Goal: Obtain resource: Download file/media

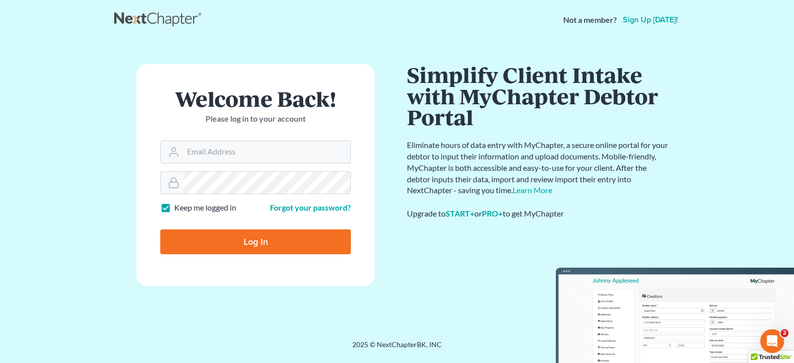
type input "craig@siouxlandlaw.com"
click at [245, 242] on input "Log In" at bounding box center [255, 241] width 191 height 25
type input "Thinking..."
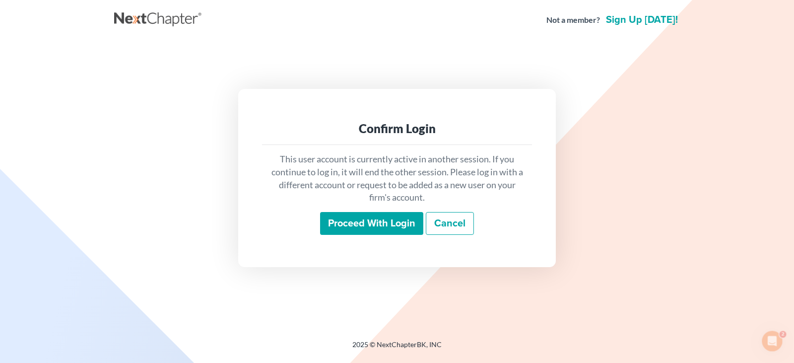
click at [348, 222] on input "Proceed with login" at bounding box center [371, 223] width 103 height 23
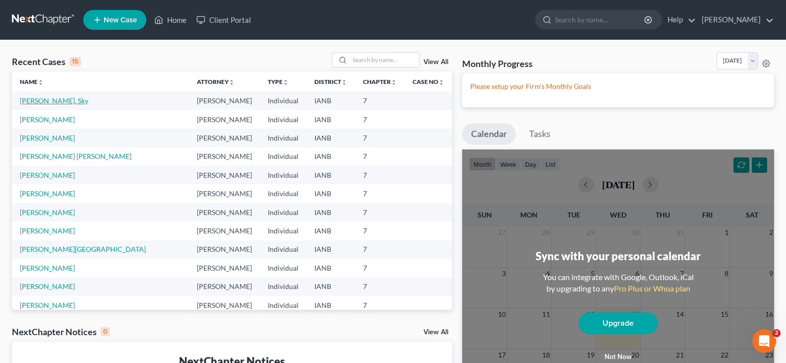
click at [35, 98] on link "[PERSON_NAME], Sky" at bounding box center [54, 100] width 68 height 8
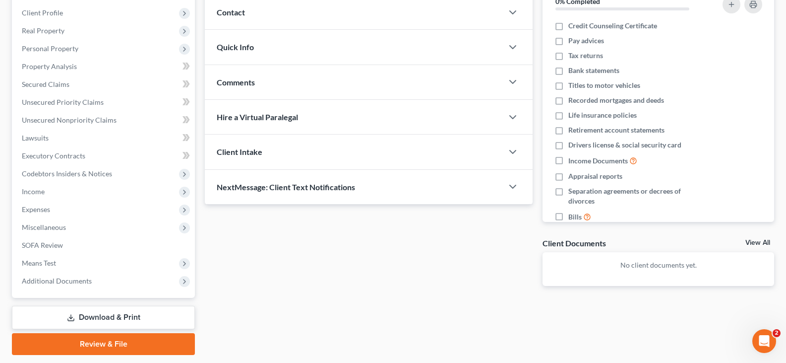
scroll to position [145, 0]
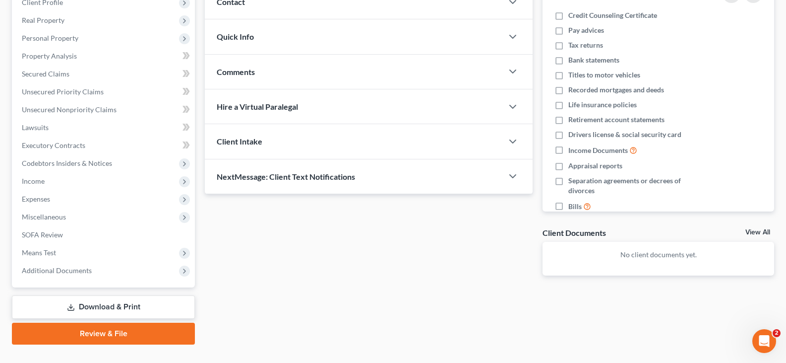
click at [111, 305] on link "Download & Print" at bounding box center [103, 306] width 183 height 23
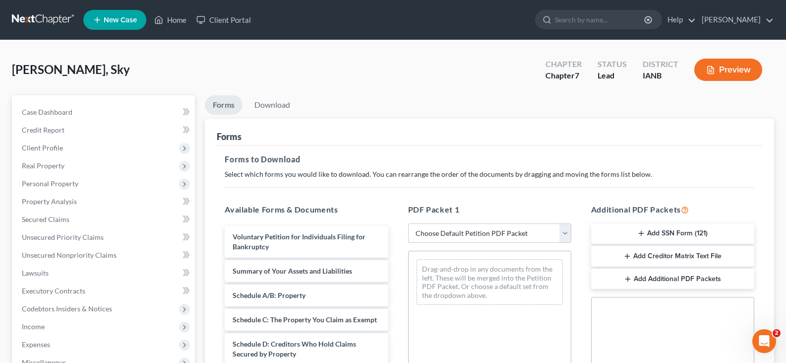
click at [562, 236] on select "Choose Default Petition PDF Packet Complete Bankruptcy Petition (all forms and …" at bounding box center [489, 233] width 163 height 20
select select "0"
click at [408, 223] on select "Choose Default Petition PDF Packet Complete Bankruptcy Petition (all forms and …" at bounding box center [489, 233] width 163 height 20
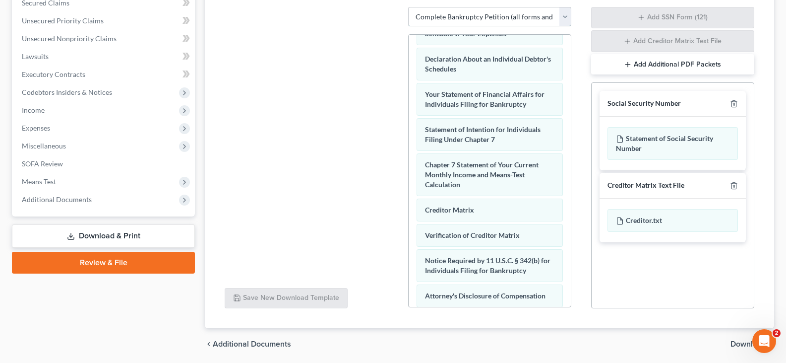
scroll to position [251, 0]
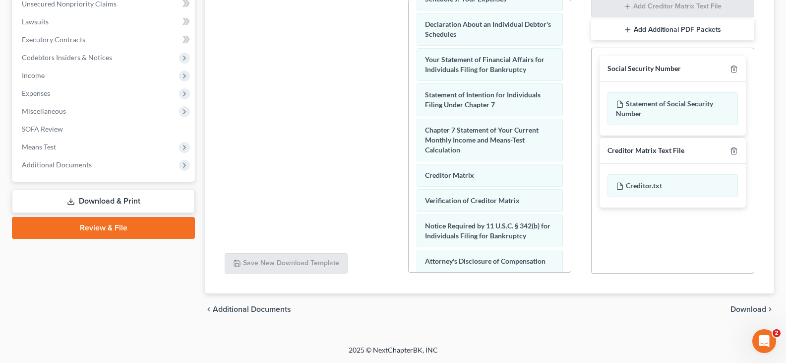
click at [750, 307] on span "Download" at bounding box center [749, 309] width 36 height 8
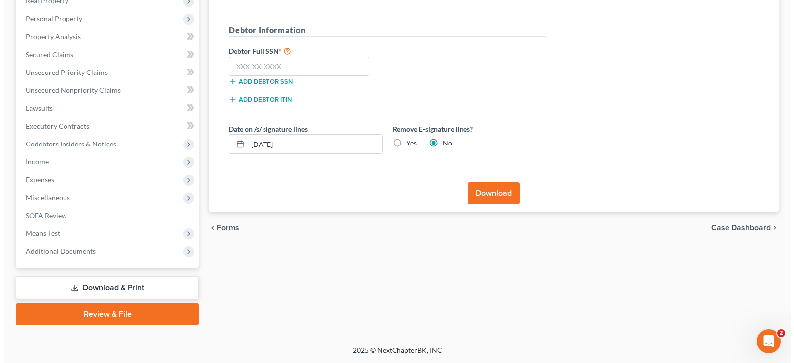
scroll to position [165, 0]
click at [252, 64] on input "text" at bounding box center [295, 67] width 140 height 20
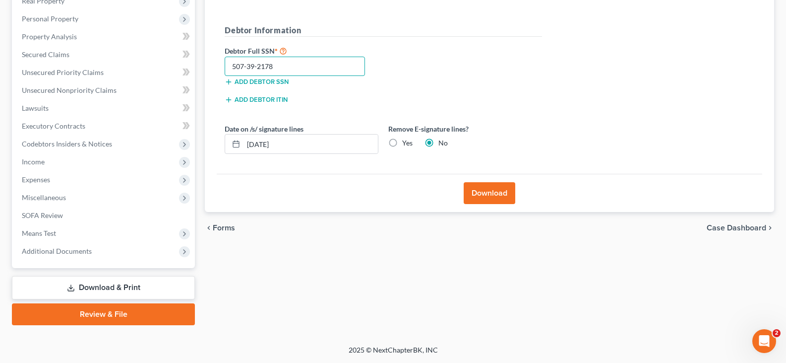
type input "507-39-2178"
click at [483, 192] on button "Download" at bounding box center [490, 193] width 52 height 22
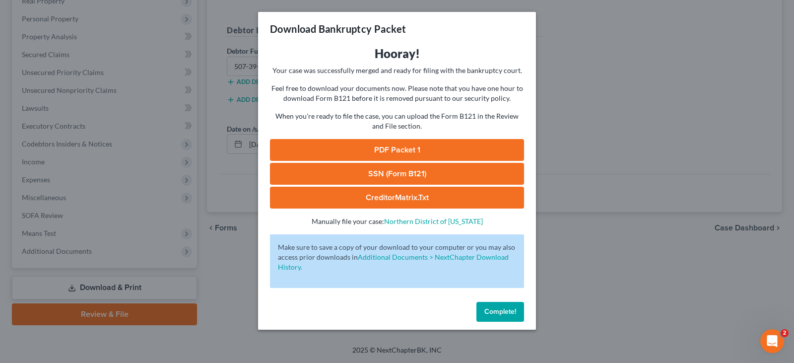
click at [382, 143] on link "PDF Packet 1" at bounding box center [397, 150] width 254 height 22
click at [405, 195] on link "CreditorMatrix.txt" at bounding box center [397, 198] width 254 height 22
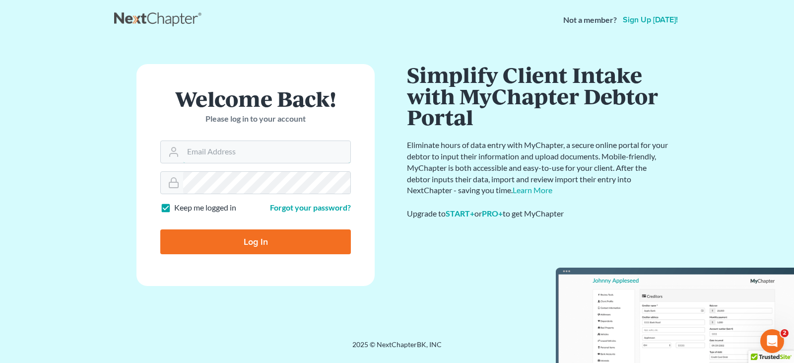
type input "craig@siouxlandlaw.com"
click at [215, 242] on input "Log In" at bounding box center [255, 241] width 191 height 25
type input "Thinking..."
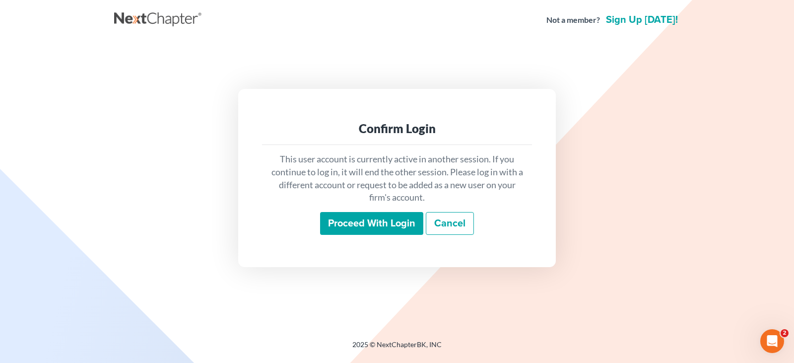
click at [353, 225] on input "Proceed with login" at bounding box center [371, 223] width 103 height 23
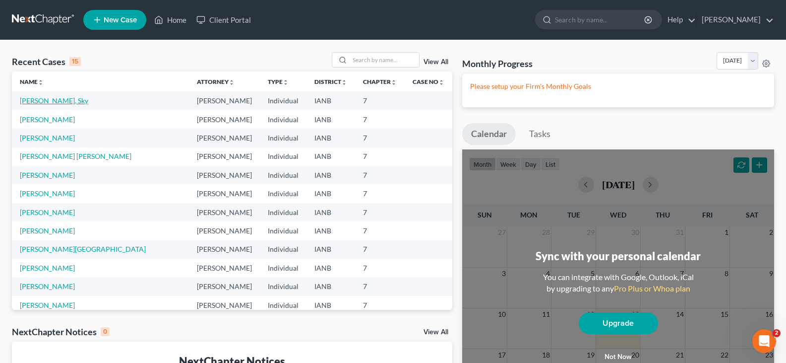
click at [40, 98] on link "[PERSON_NAME], Sky" at bounding box center [54, 100] width 68 height 8
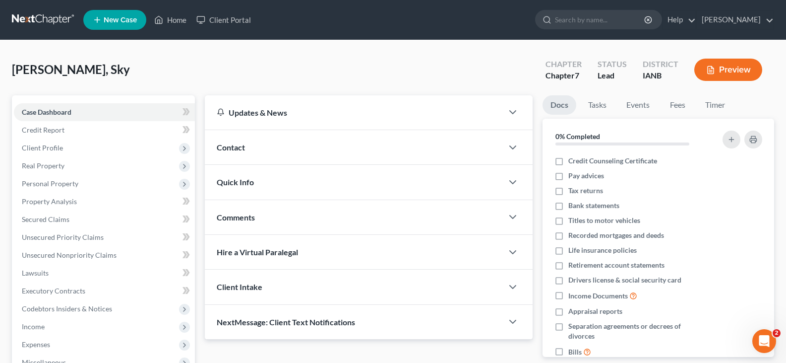
drag, startPoint x: 58, startPoint y: 146, endPoint x: 30, endPoint y: 158, distance: 30.5
click at [51, 151] on span "Client Profile" at bounding box center [42, 147] width 41 height 8
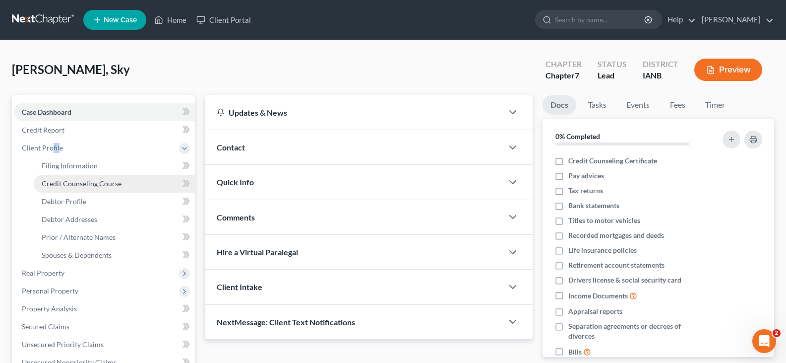
click at [80, 181] on span "Credit Counseling Course" at bounding box center [82, 183] width 80 height 8
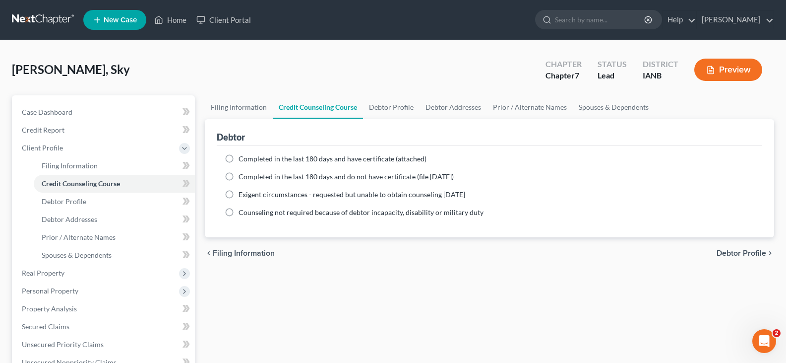
click at [239, 158] on label "Completed in the last 180 days and have certificate (attached)" at bounding box center [333, 159] width 188 height 10
click at [243, 158] on input "Completed in the last 180 days and have certificate (attached)" at bounding box center [246, 157] width 6 height 6
radio input "true"
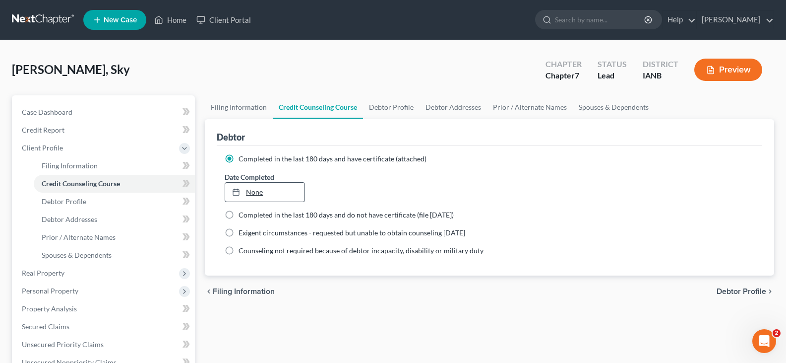
click at [277, 191] on link "None" at bounding box center [264, 192] width 79 height 19
drag, startPoint x: 284, startPoint y: 303, endPoint x: 289, endPoint y: 301, distance: 5.8
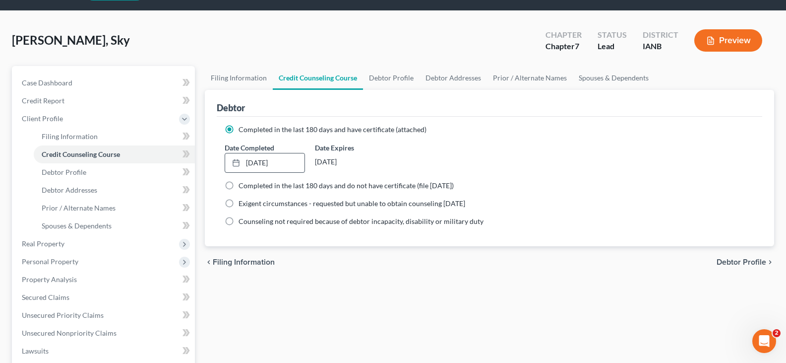
scroll to position [94, 0]
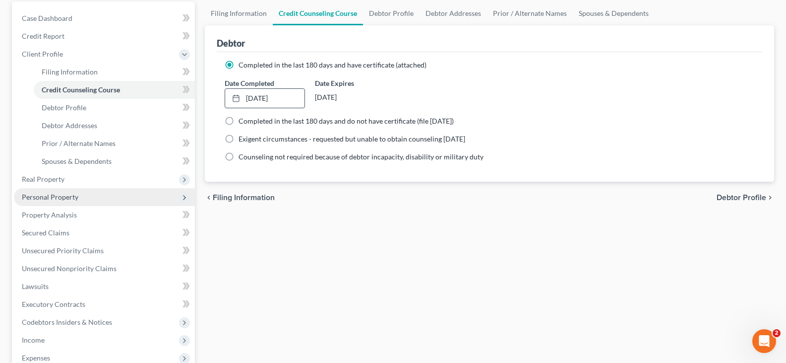
click at [52, 196] on span "Personal Property" at bounding box center [50, 196] width 57 height 8
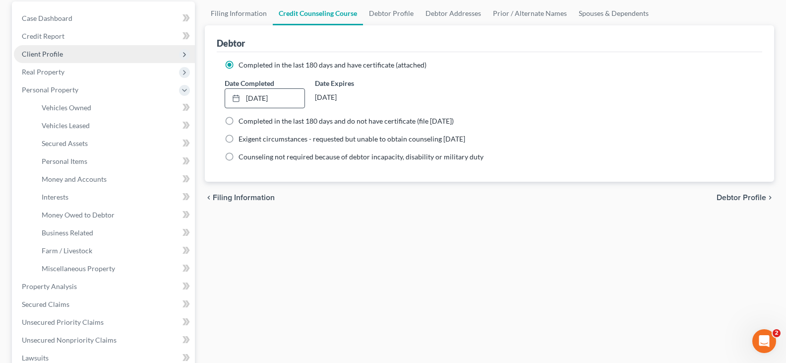
click at [55, 51] on span "Client Profile" at bounding box center [42, 54] width 41 height 8
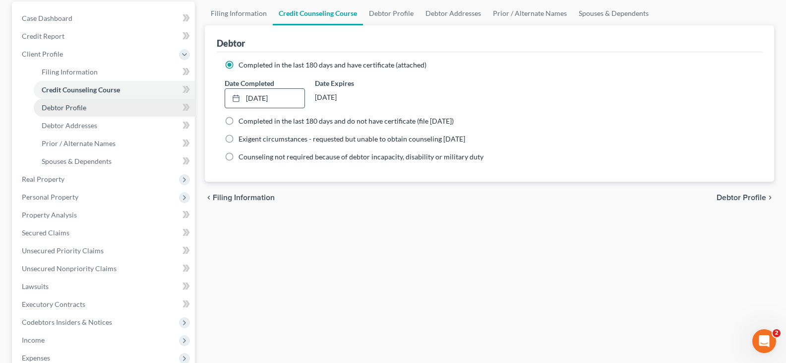
click at [78, 105] on span "Debtor Profile" at bounding box center [64, 107] width 45 height 8
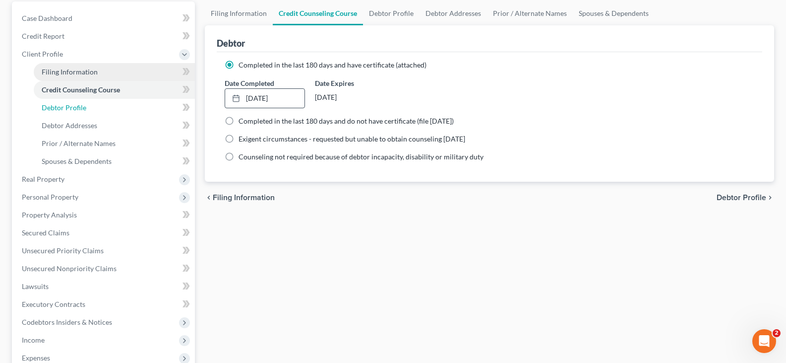
select select "0"
select select "1"
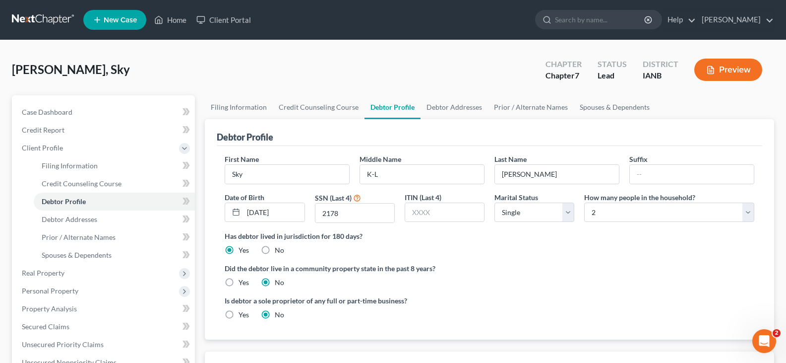
scroll to position [272, 0]
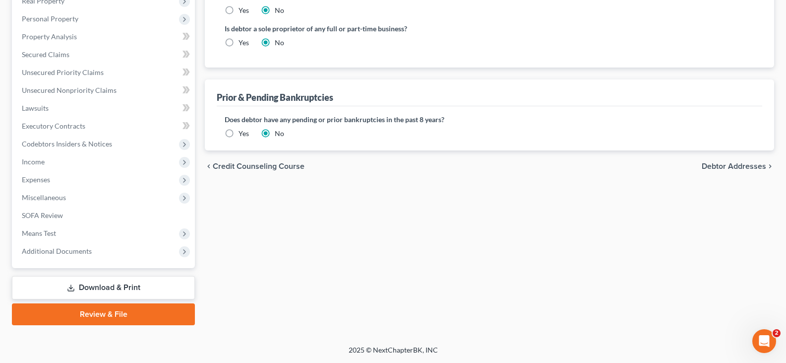
click at [109, 282] on link "Download & Print" at bounding box center [103, 287] width 183 height 23
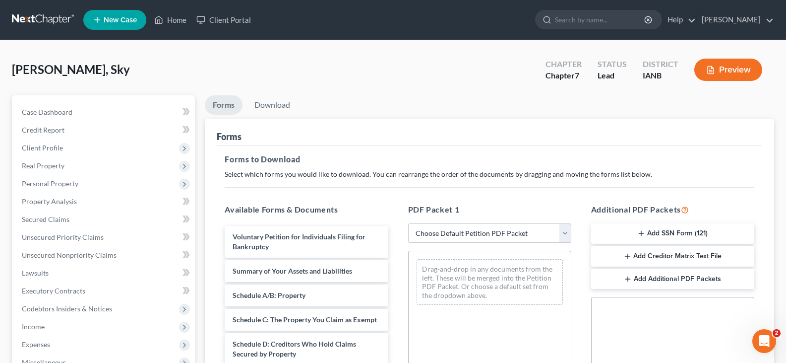
click at [567, 231] on select "Choose Default Petition PDF Packet Complete Bankruptcy Petition (all forms and …" at bounding box center [489, 233] width 163 height 20
select select "0"
click at [408, 223] on select "Choose Default Petition PDF Packet Complete Bankruptcy Petition (all forms and …" at bounding box center [489, 233] width 163 height 20
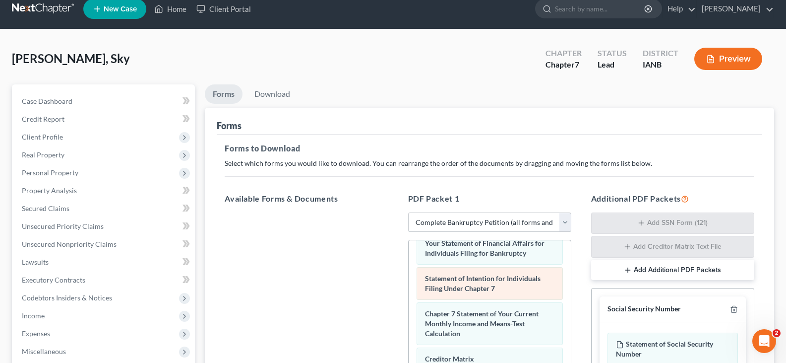
scroll to position [251, 0]
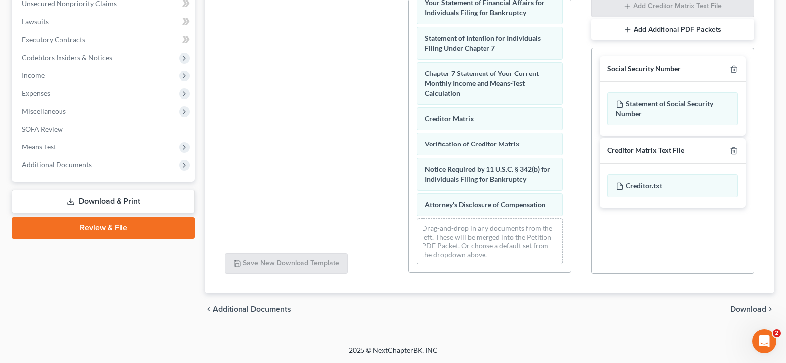
click at [742, 308] on span "Download" at bounding box center [749, 309] width 36 height 8
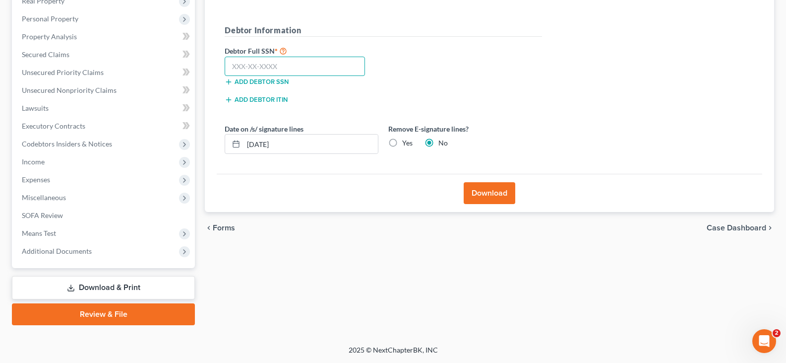
drag, startPoint x: 251, startPoint y: 71, endPoint x: 256, endPoint y: 97, distance: 26.8
click at [251, 73] on input "text" at bounding box center [295, 67] width 140 height 20
type input "507-39-2178"
click at [481, 188] on button "Download" at bounding box center [490, 193] width 52 height 22
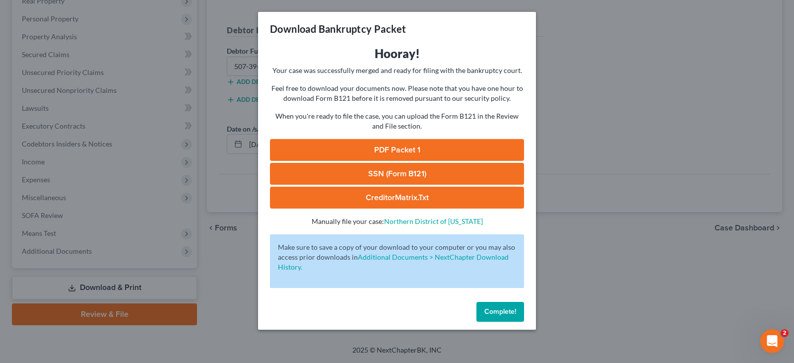
click at [369, 143] on link "PDF Packet 1" at bounding box center [397, 150] width 254 height 22
